Goal: Task Accomplishment & Management: Use online tool/utility

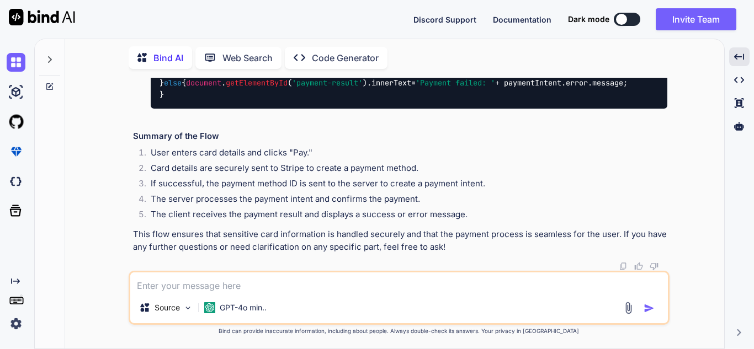
scroll to position [7150, 0]
click at [214, 279] on textarea at bounding box center [398, 283] width 537 height 20
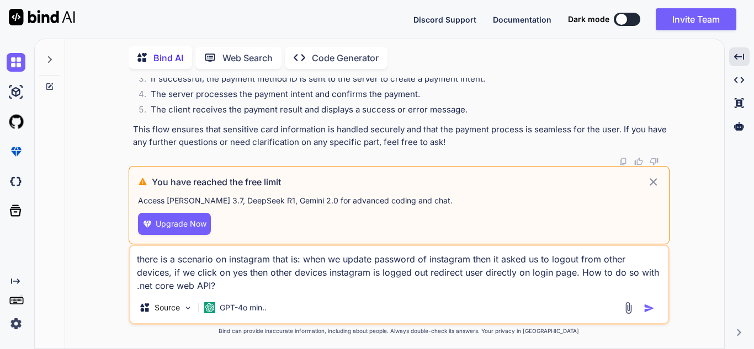
drag, startPoint x: 221, startPoint y: 285, endPoint x: 135, endPoint y: 247, distance: 94.3
click at [135, 247] on textarea "there is a scenario on instagram that is: when we update password of instagram …" at bounding box center [398, 269] width 537 height 46
type textarea "there is a scenario on instagram that is: when we update password of instagram …"
click at [652, 181] on icon at bounding box center [653, 182] width 8 height 8
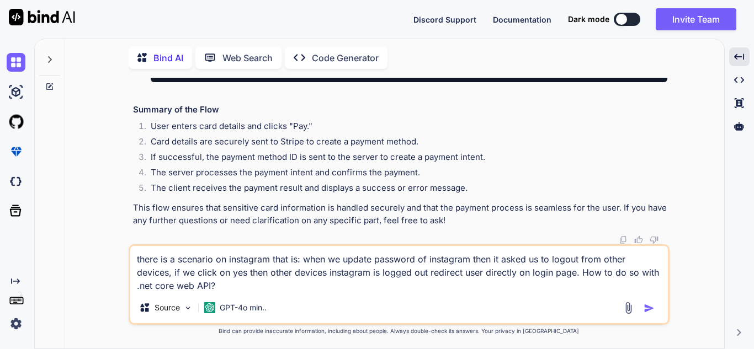
click at [19, 327] on img at bounding box center [16, 323] width 19 height 19
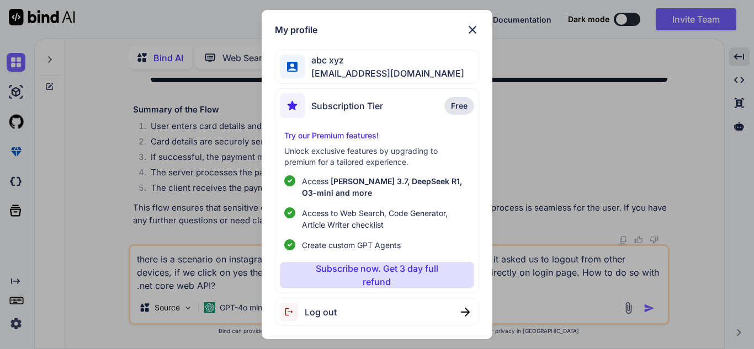
click at [325, 312] on span "Log out" at bounding box center [321, 312] width 32 height 13
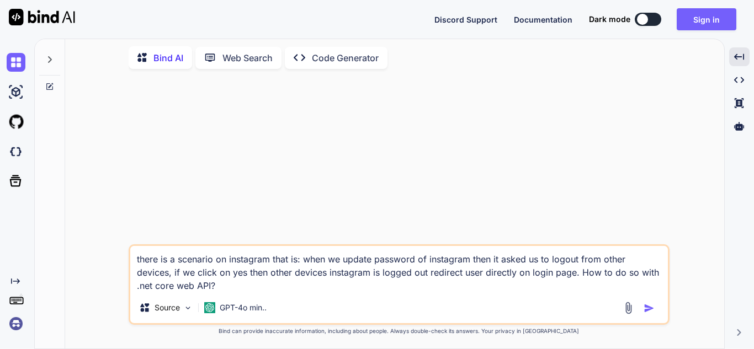
scroll to position [0, 0]
click at [695, 17] on button "Sign in" at bounding box center [706, 19] width 60 height 22
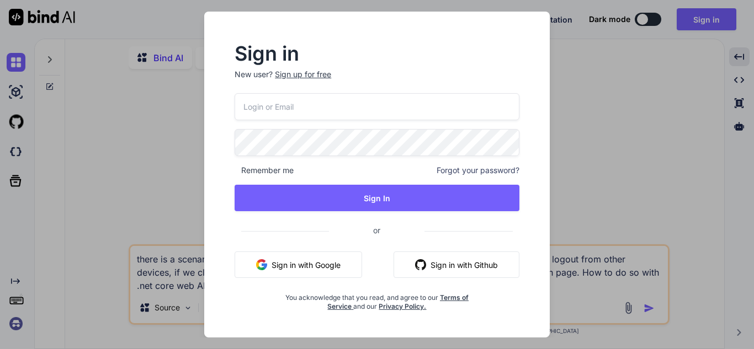
click at [347, 106] on input "email" at bounding box center [376, 106] width 285 height 27
type input "[EMAIL_ADDRESS][DOMAIN_NAME]"
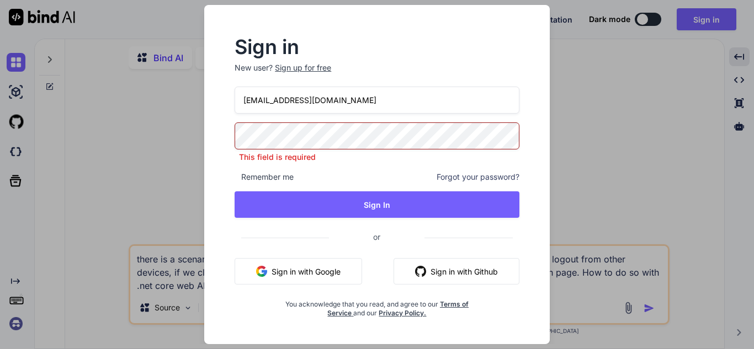
drag, startPoint x: 347, startPoint y: 106, endPoint x: 213, endPoint y: 111, distance: 133.6
click at [213, 111] on div "Sign in New user? Sign up for free [EMAIL_ADDRESS][DOMAIN_NAME] This field is r…" at bounding box center [377, 184] width 328 height 319
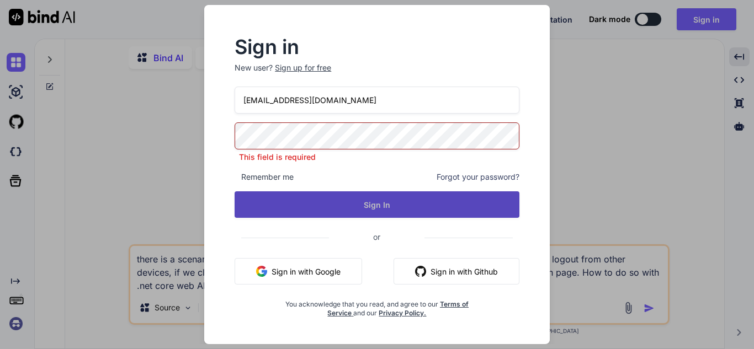
click at [307, 210] on button "Sign In" at bounding box center [376, 204] width 285 height 26
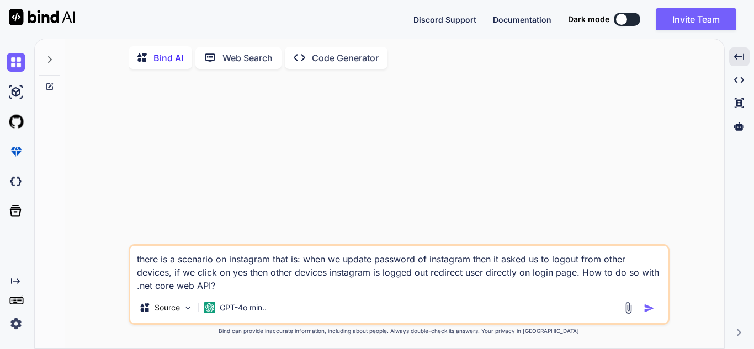
click at [280, 283] on textarea "there is a scenario on instagram that is: when we update password of instagram …" at bounding box center [398, 269] width 537 height 46
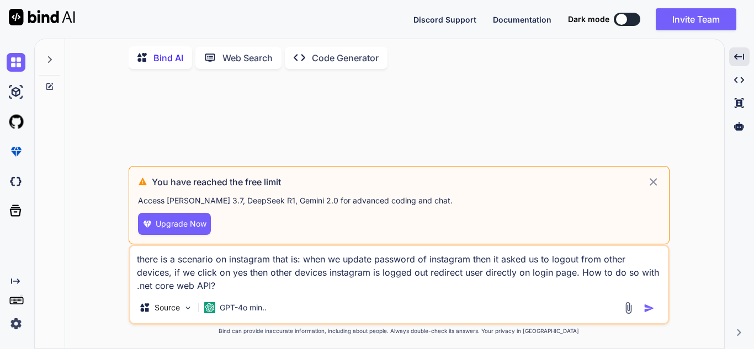
click at [651, 182] on icon at bounding box center [653, 181] width 13 height 13
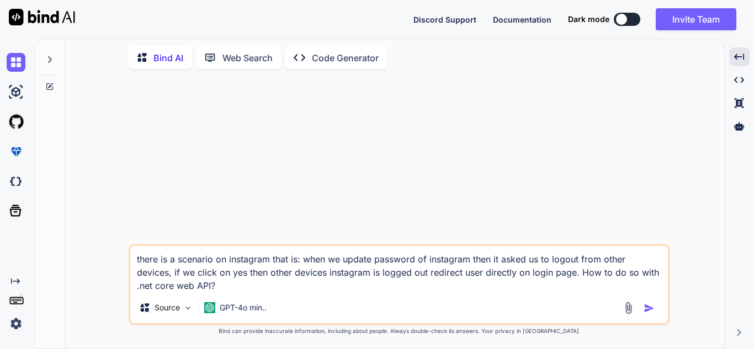
click at [224, 284] on textarea "there is a scenario on instagram that is: when we update password of instagram …" at bounding box center [398, 269] width 537 height 46
